Goal: Transaction & Acquisition: Purchase product/service

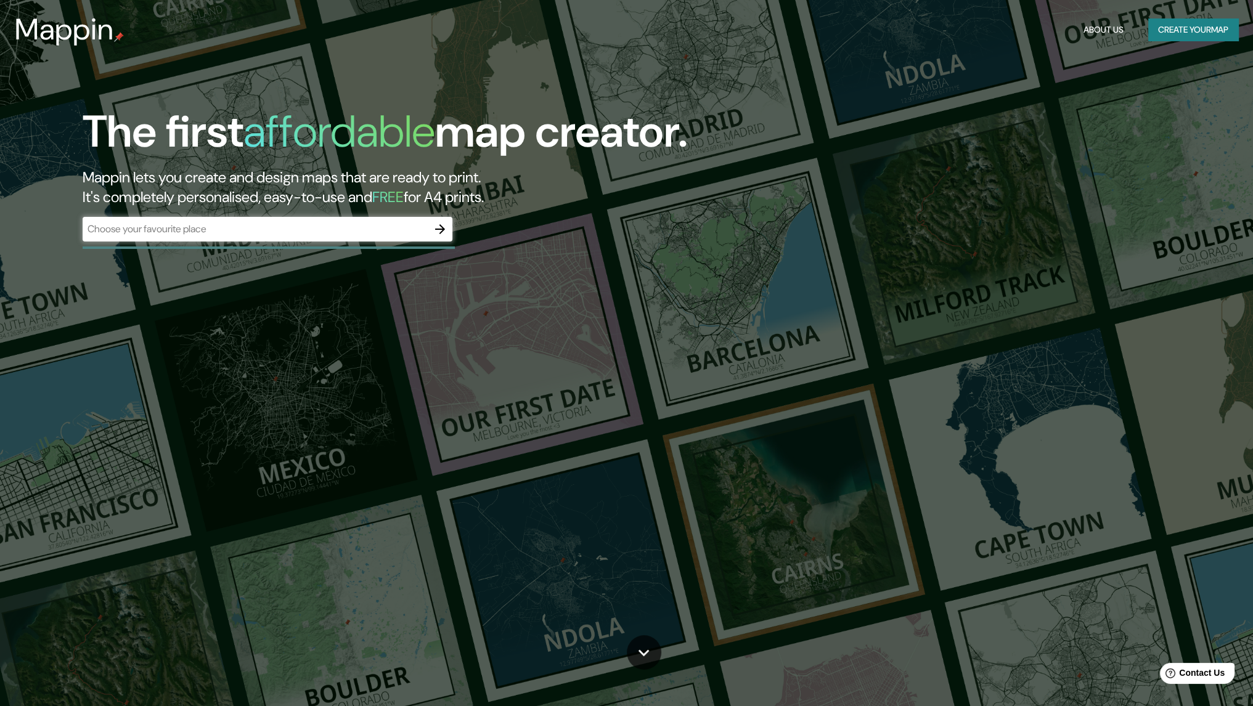
click at [626, 326] on div "The first affordable map creator. Mappin lets you create and design maps that a…" at bounding box center [626, 353] width 1253 height 706
click at [444, 232] on icon "button" at bounding box center [440, 229] width 15 height 15
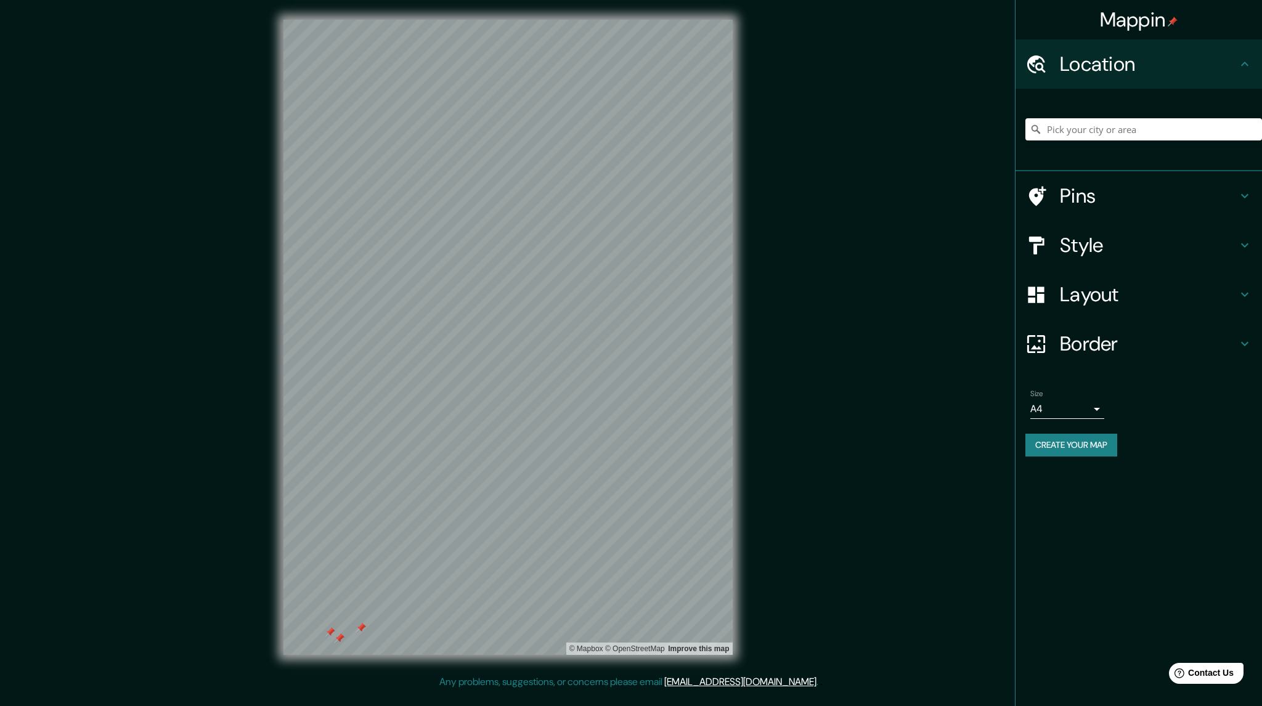
click at [626, 245] on h4 "Style" at bounding box center [1149, 245] width 178 height 25
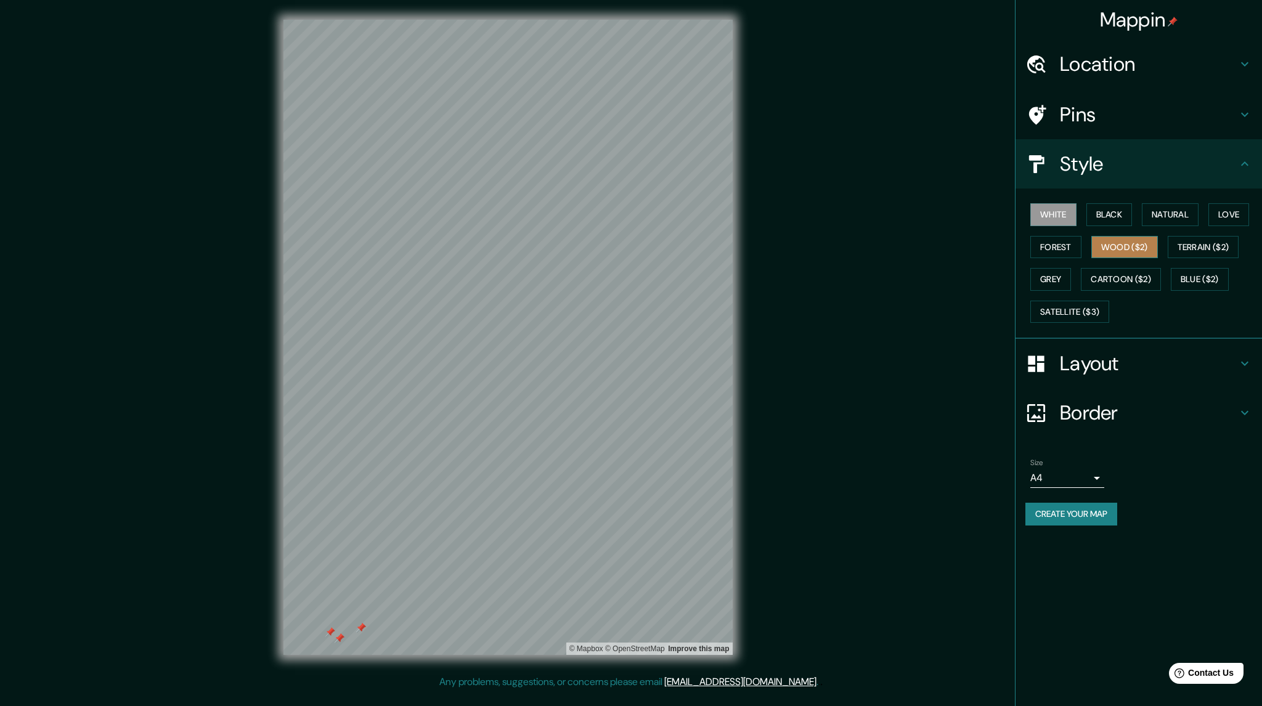
click at [626, 240] on button "Wood ($2)" at bounding box center [1125, 247] width 67 height 23
click at [626, 274] on button "Cartoon ($2)" at bounding box center [1121, 279] width 80 height 23
click at [626, 147] on div "Style" at bounding box center [1139, 163] width 247 height 49
click at [626, 171] on icon at bounding box center [1245, 164] width 15 height 15
click at [626, 171] on div "Style" at bounding box center [1139, 163] width 247 height 49
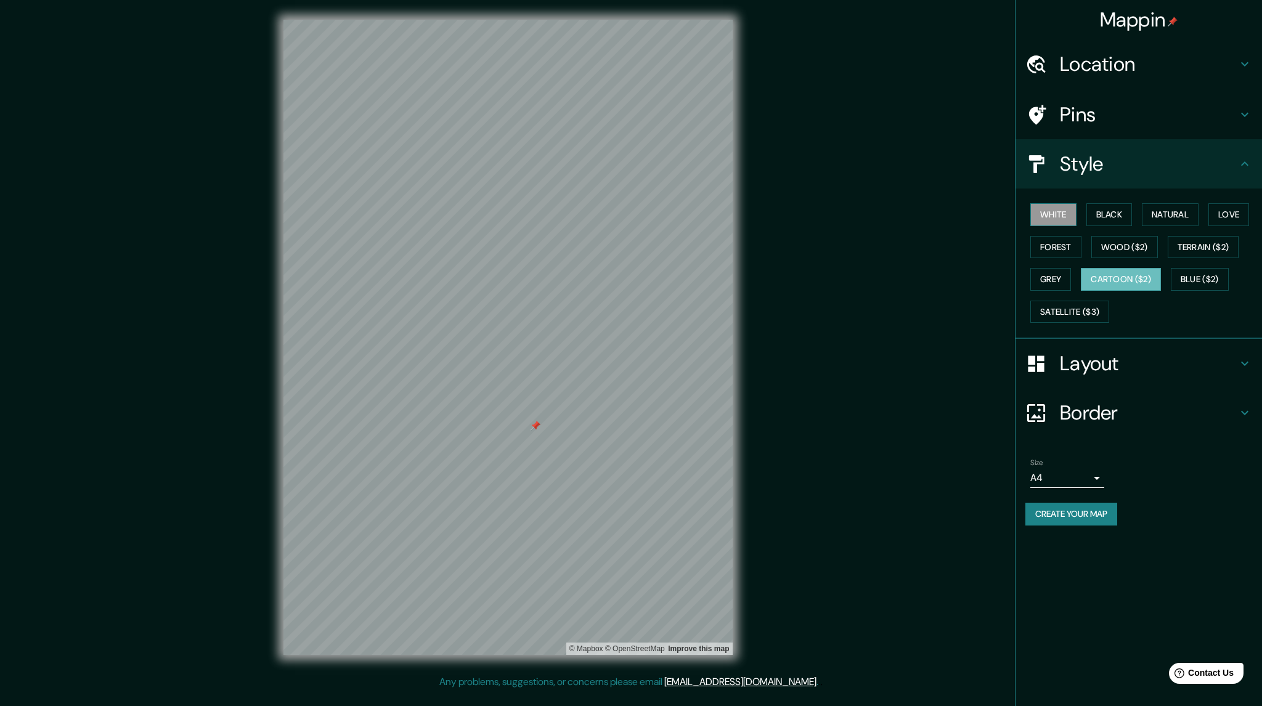
click at [626, 220] on button "White" at bounding box center [1054, 214] width 46 height 23
click at [626, 245] on button "Terrain ($2)" at bounding box center [1204, 247] width 72 height 23
click at [626, 276] on button "Grey" at bounding box center [1051, 279] width 41 height 23
click at [626, 306] on button "Satellite ($3)" at bounding box center [1070, 312] width 79 height 23
click at [626, 250] on button "Forest" at bounding box center [1056, 247] width 51 height 23
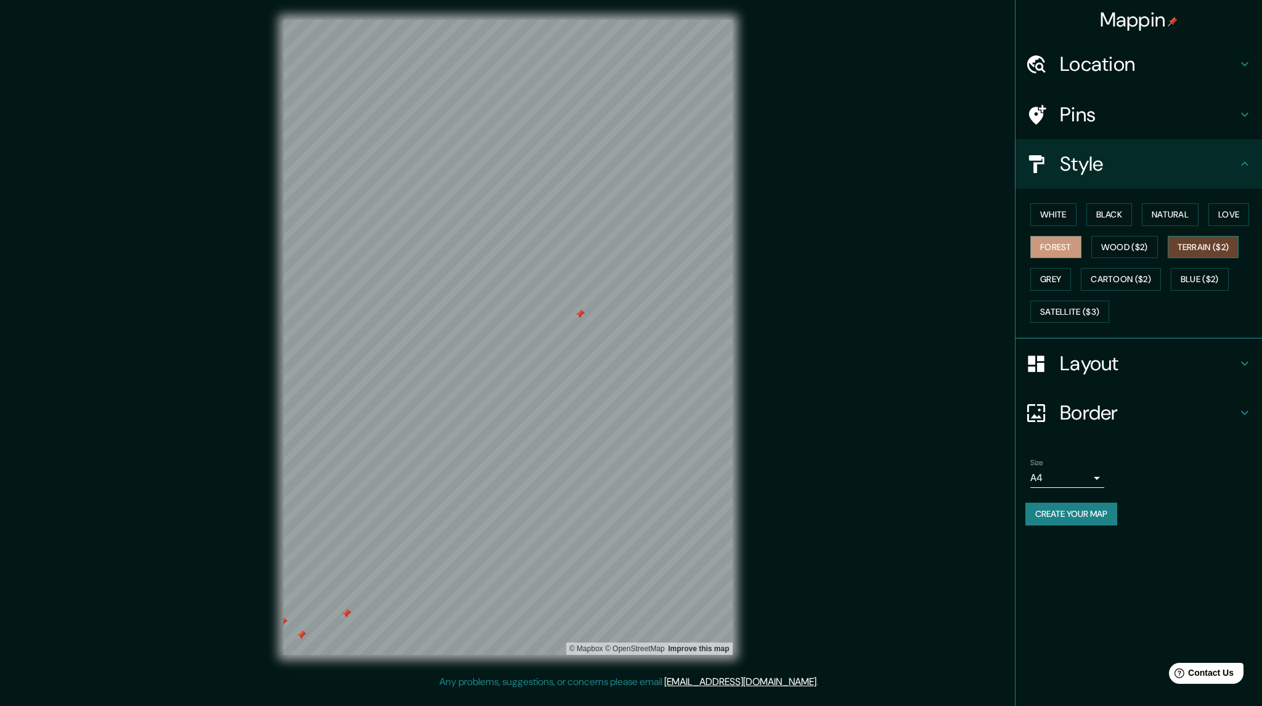
click at [626, 253] on button "Terrain ($2)" at bounding box center [1204, 247] width 72 height 23
click at [626, 277] on button "Grey" at bounding box center [1051, 279] width 41 height 23
click at [626, 210] on button "Love" at bounding box center [1229, 214] width 41 height 23
click at [626, 515] on button "Create your map" at bounding box center [1072, 514] width 92 height 23
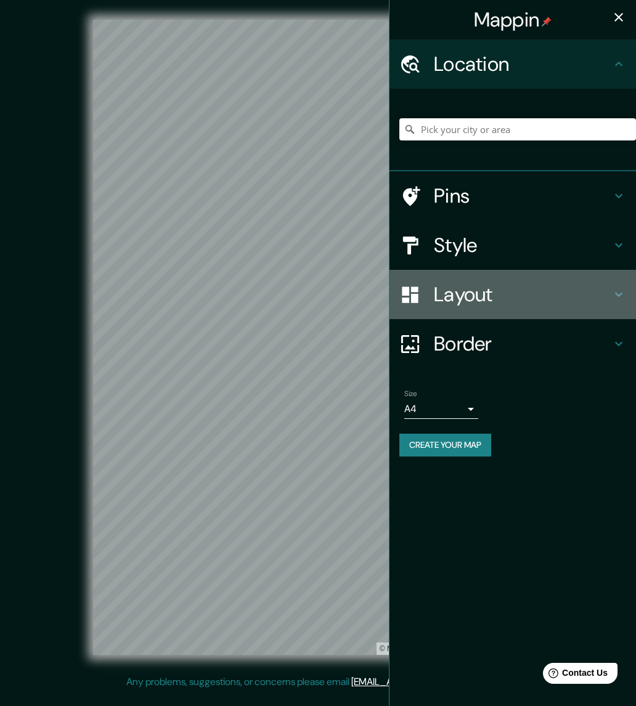
click at [535, 302] on h4 "Layout" at bounding box center [523, 294] width 178 height 25
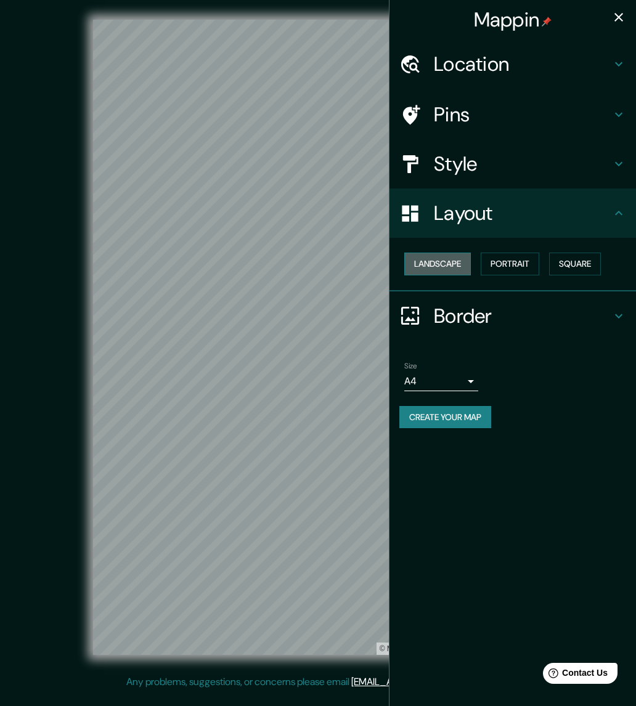
click at [441, 262] on button "Landscape" at bounding box center [437, 264] width 67 height 23
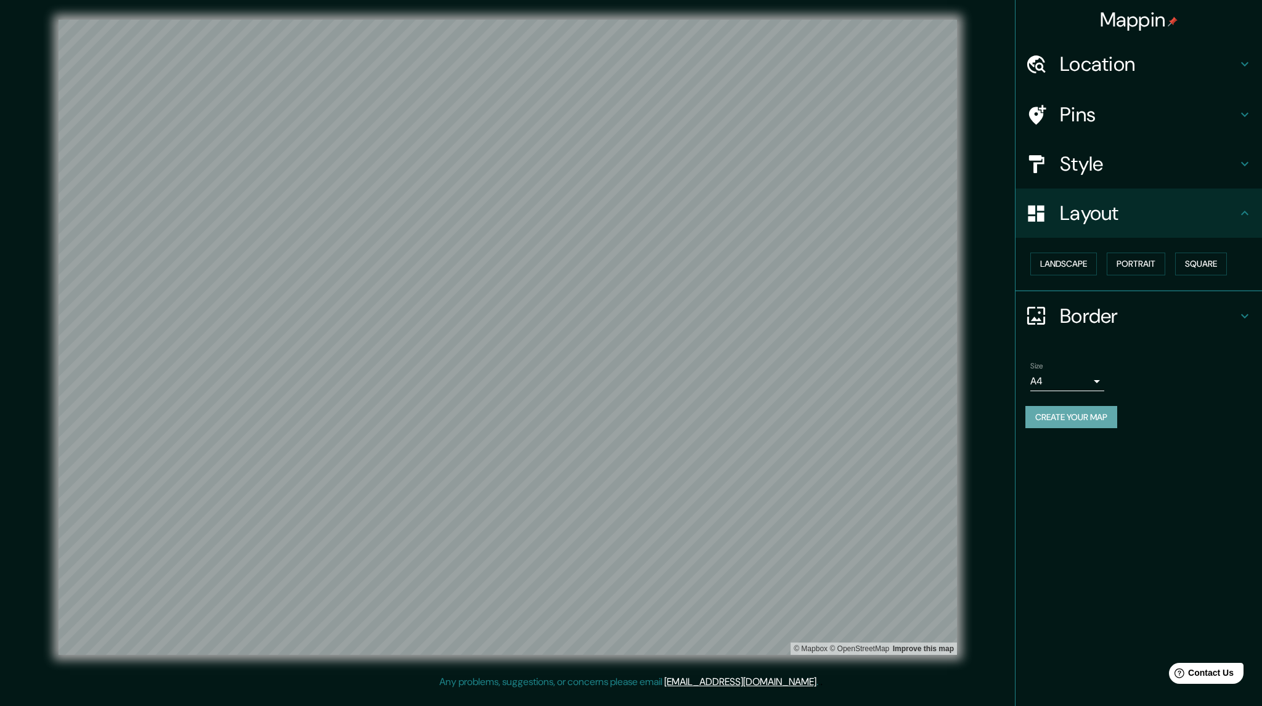
click at [636, 414] on button "Create your map" at bounding box center [1072, 417] width 92 height 23
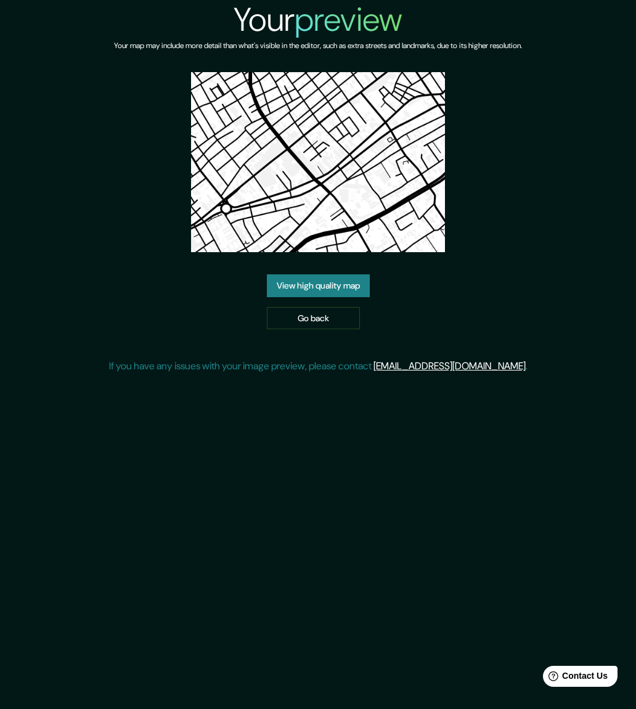
click at [317, 286] on link "View high quality map" at bounding box center [318, 285] width 103 height 23
click at [316, 314] on link "Go back" at bounding box center [313, 318] width 93 height 23
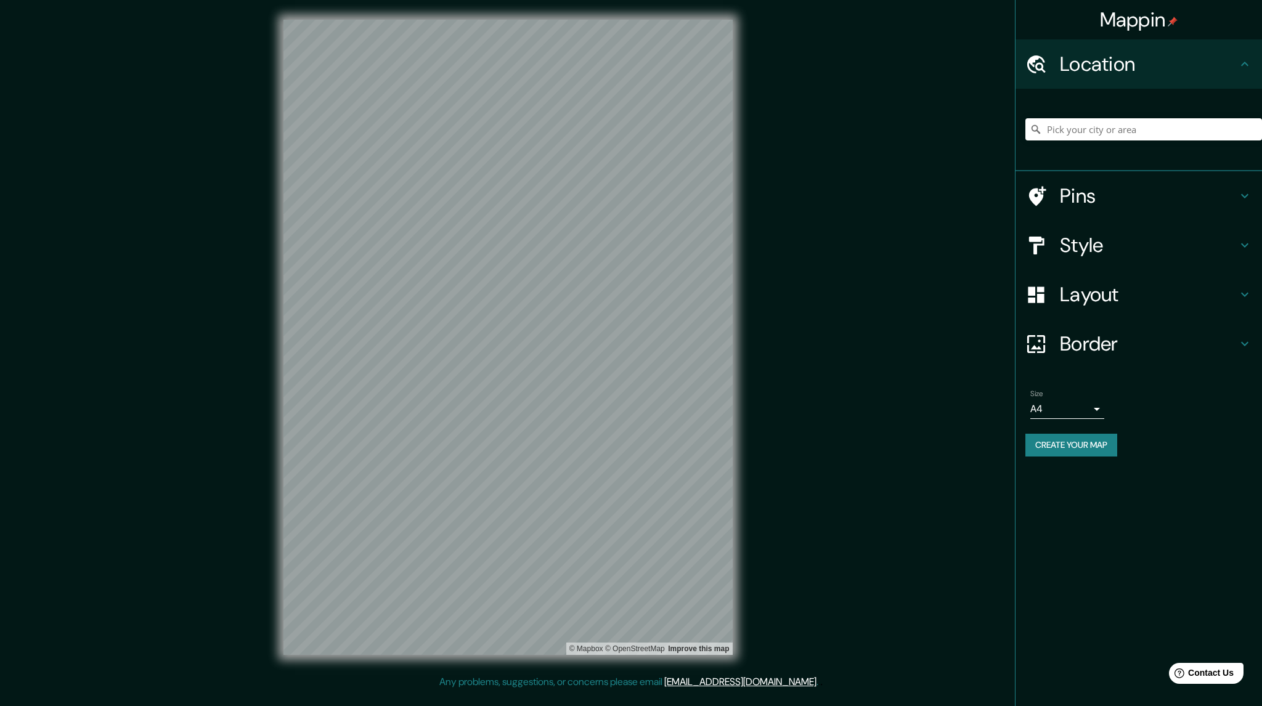
click at [1117, 283] on h4 "Layout" at bounding box center [1149, 294] width 178 height 25
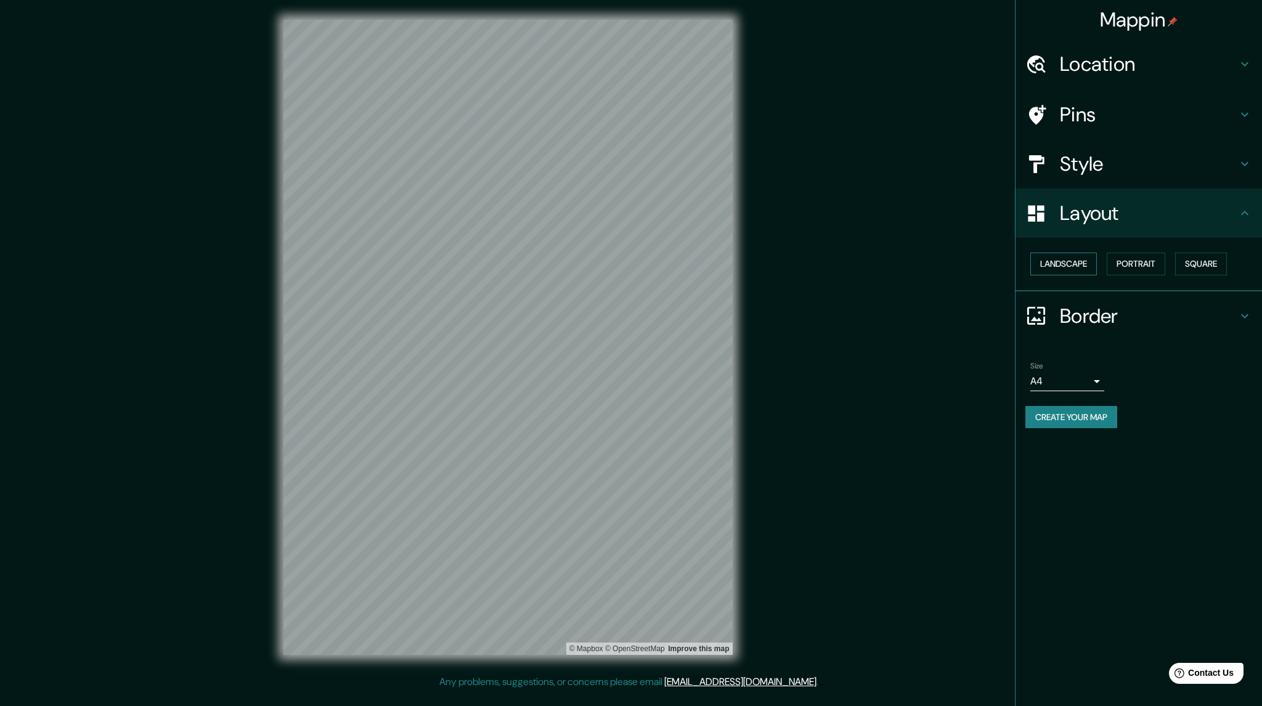
click at [1069, 258] on button "Landscape" at bounding box center [1064, 264] width 67 height 23
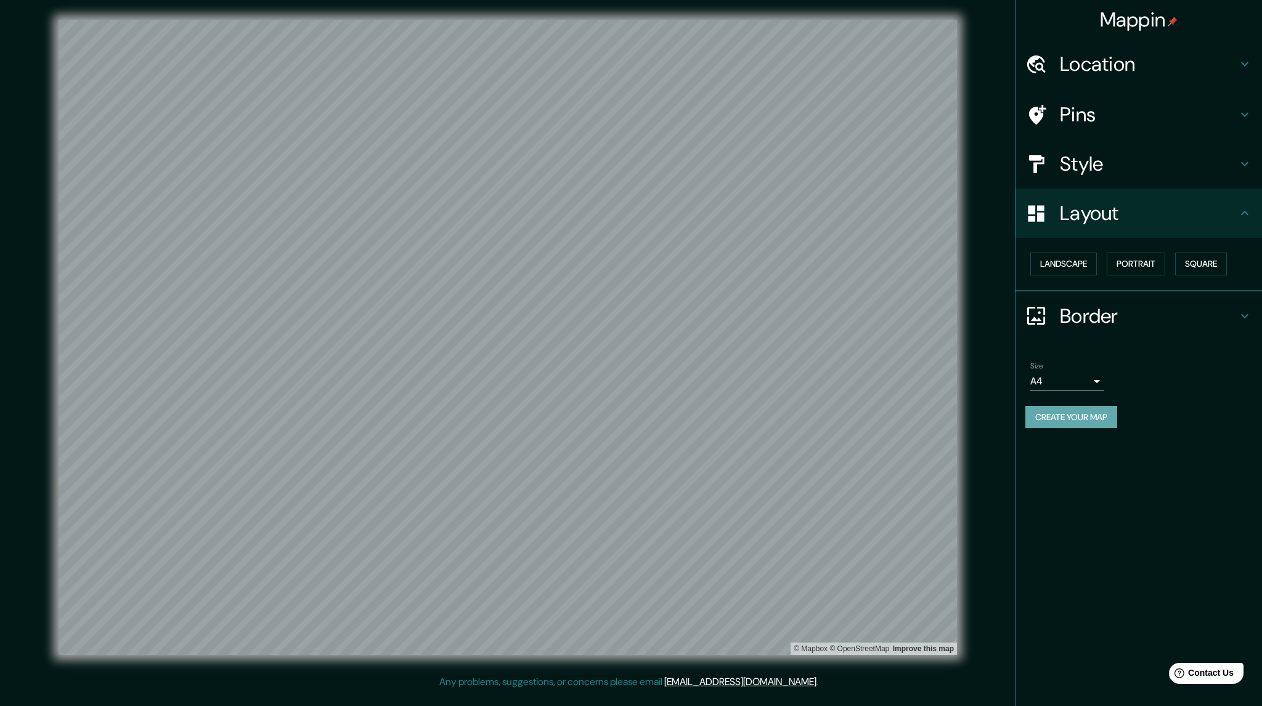
click at [1087, 417] on button "Create your map" at bounding box center [1072, 417] width 92 height 23
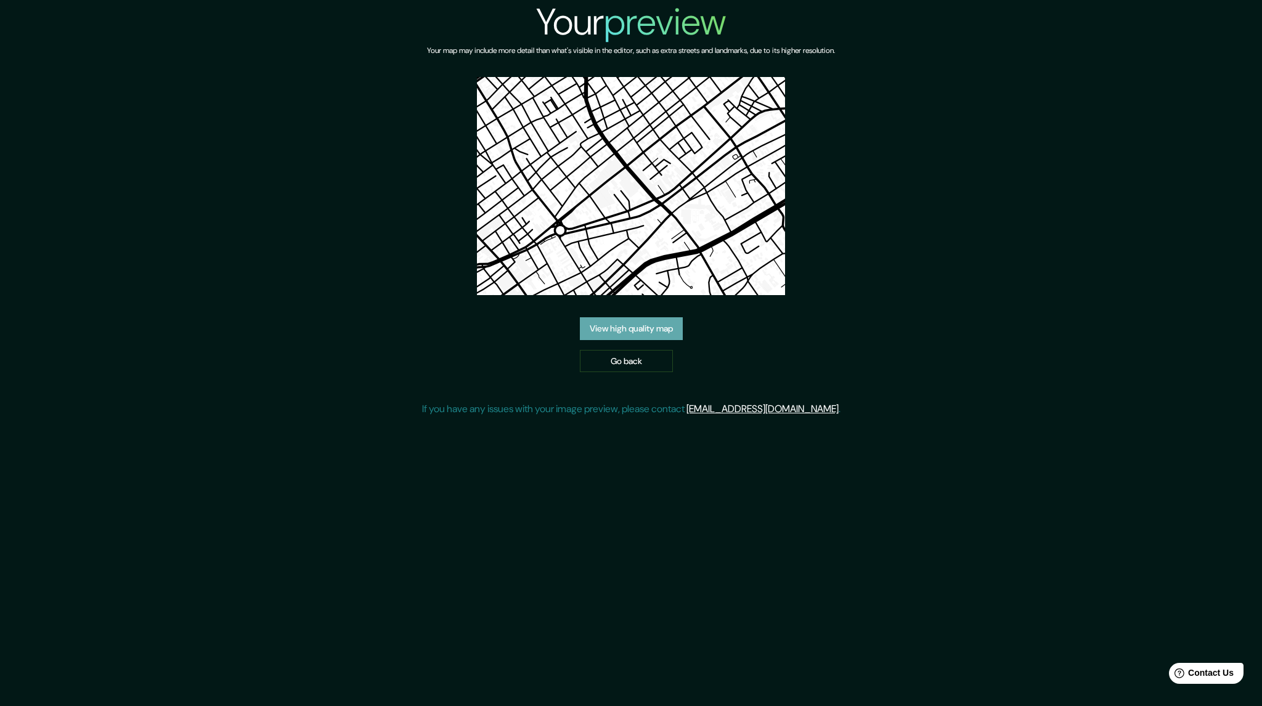
click at [639, 336] on link "View high quality map" at bounding box center [631, 328] width 103 height 23
